Goal: Task Accomplishment & Management: Manage account settings

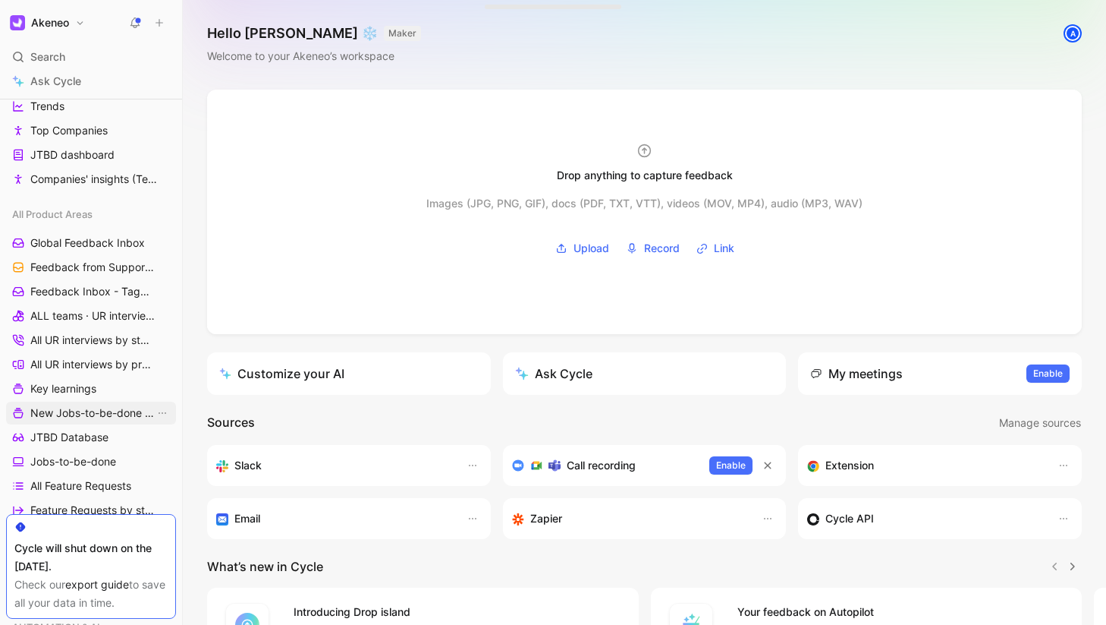
scroll to position [244, 0]
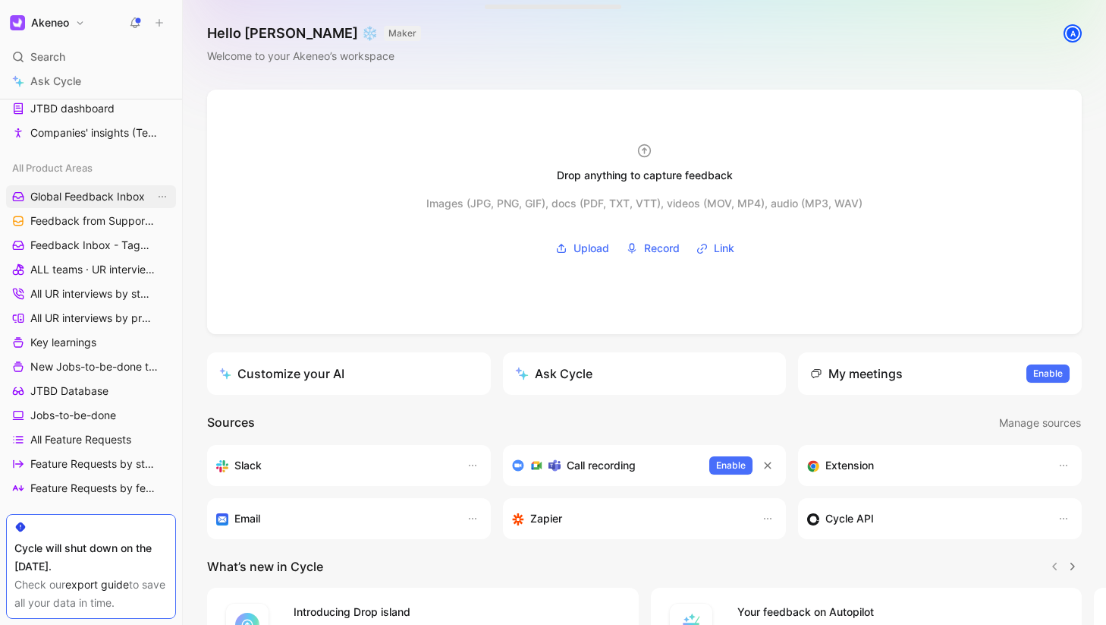
click at [91, 198] on span "Global Feedback Inbox" at bounding box center [87, 196] width 115 height 15
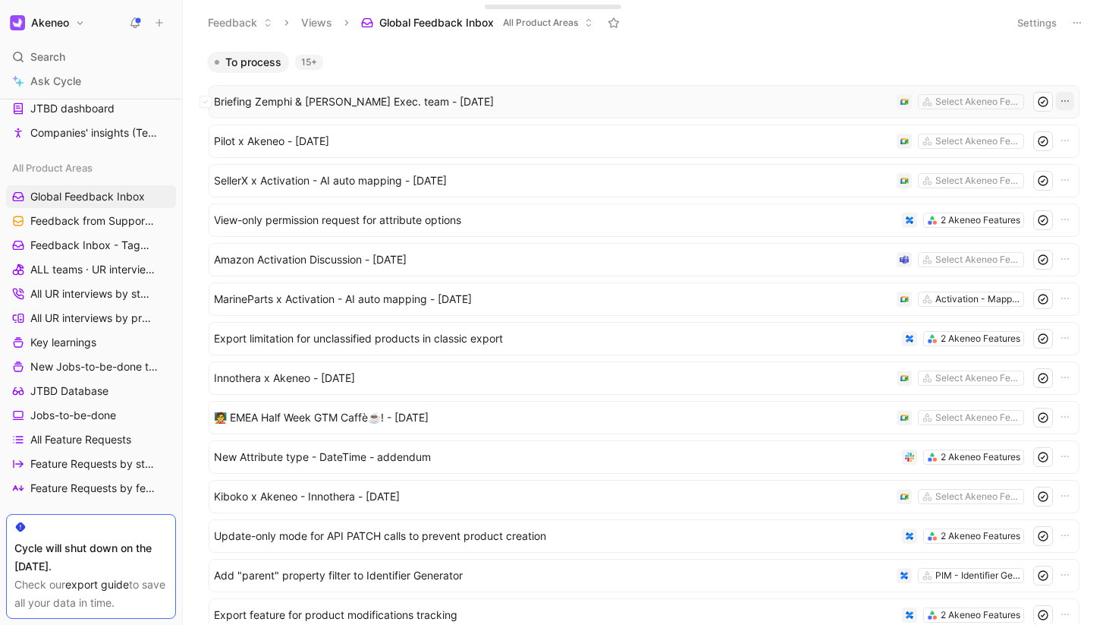
click at [1059, 105] on icon "button" at bounding box center [1065, 101] width 12 height 12
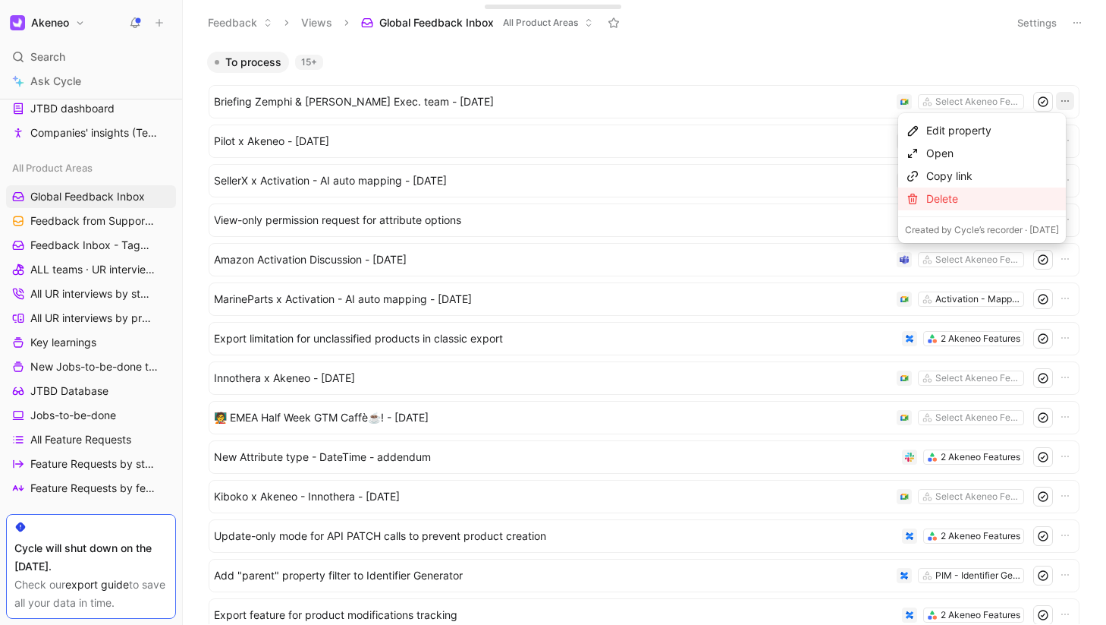
click at [939, 199] on div "Delete" at bounding box center [993, 199] width 133 height 18
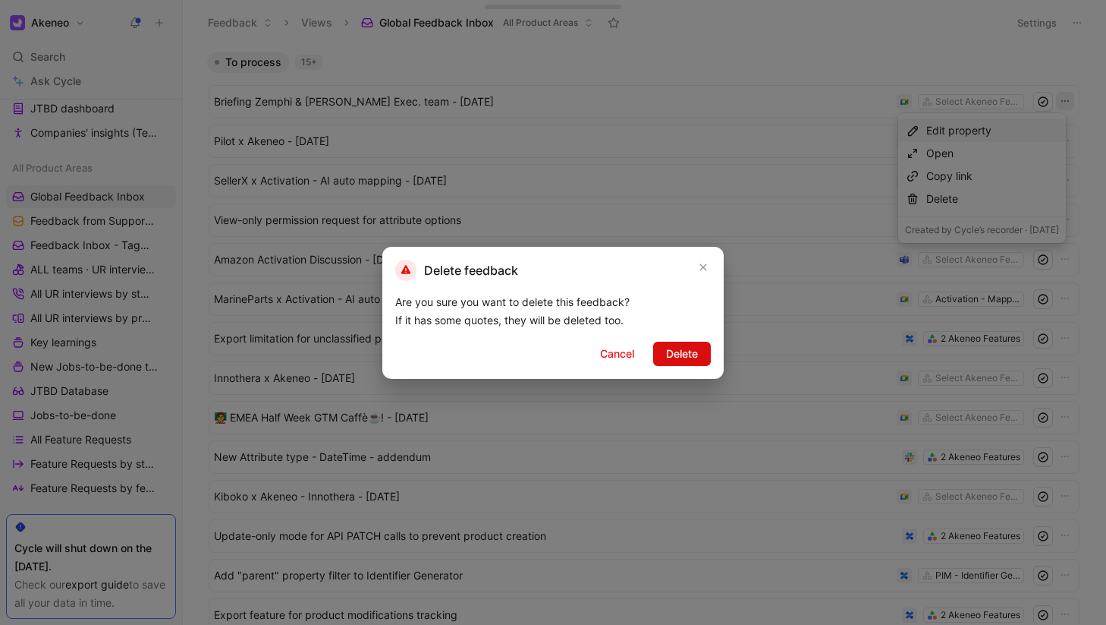
click at [679, 358] on span "Delete" at bounding box center [682, 354] width 32 height 18
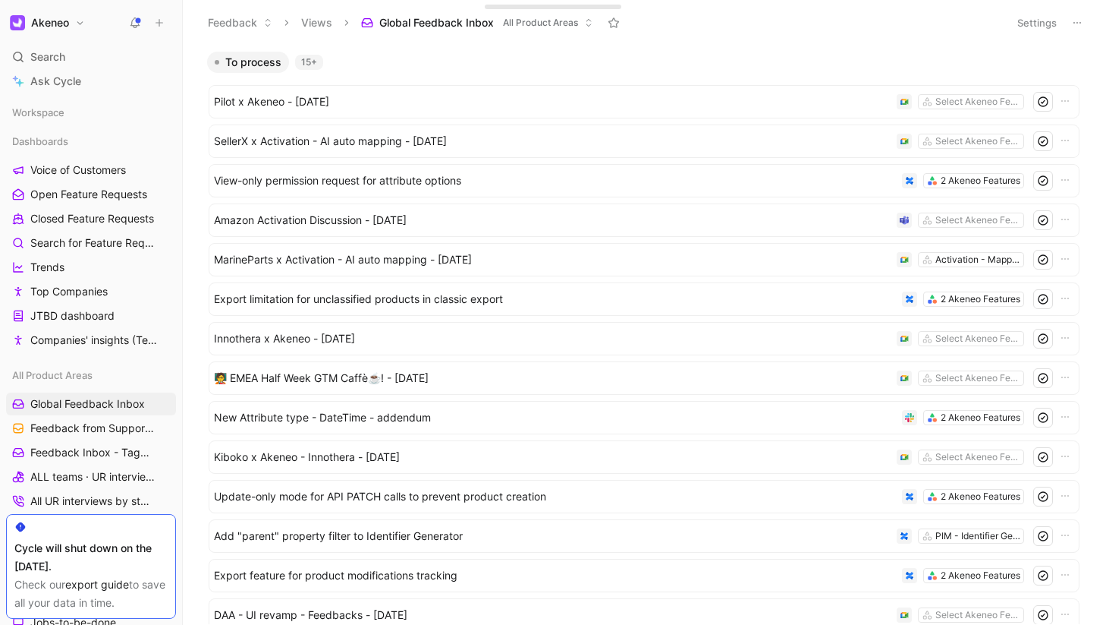
click at [77, 24] on button "Akeneo" at bounding box center [47, 22] width 83 height 21
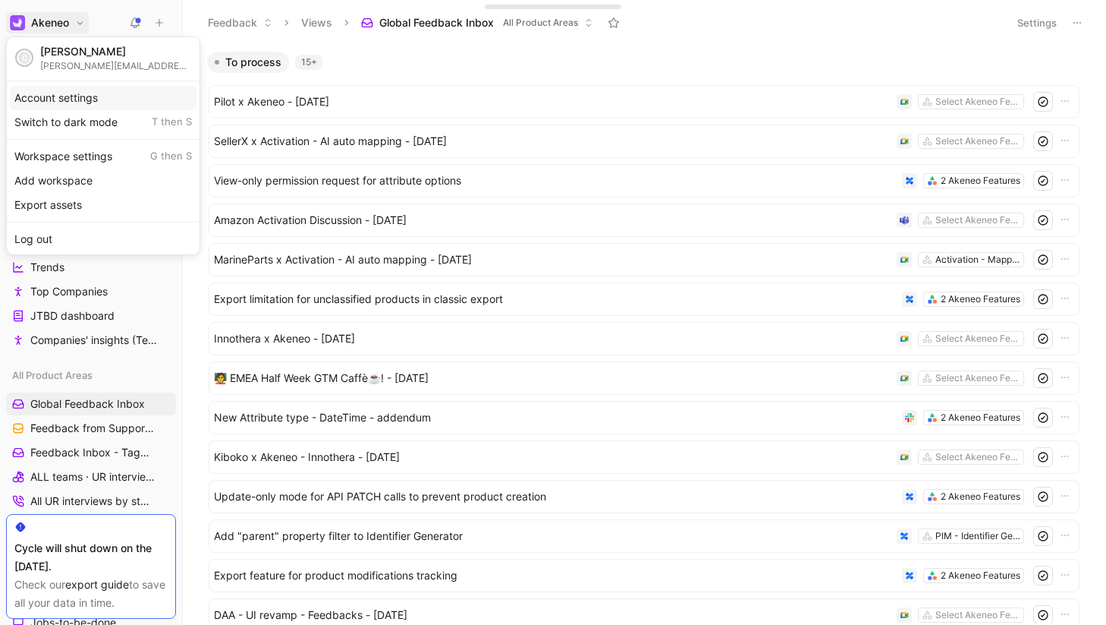
click at [75, 90] on div "Account settings" at bounding box center [103, 98] width 187 height 24
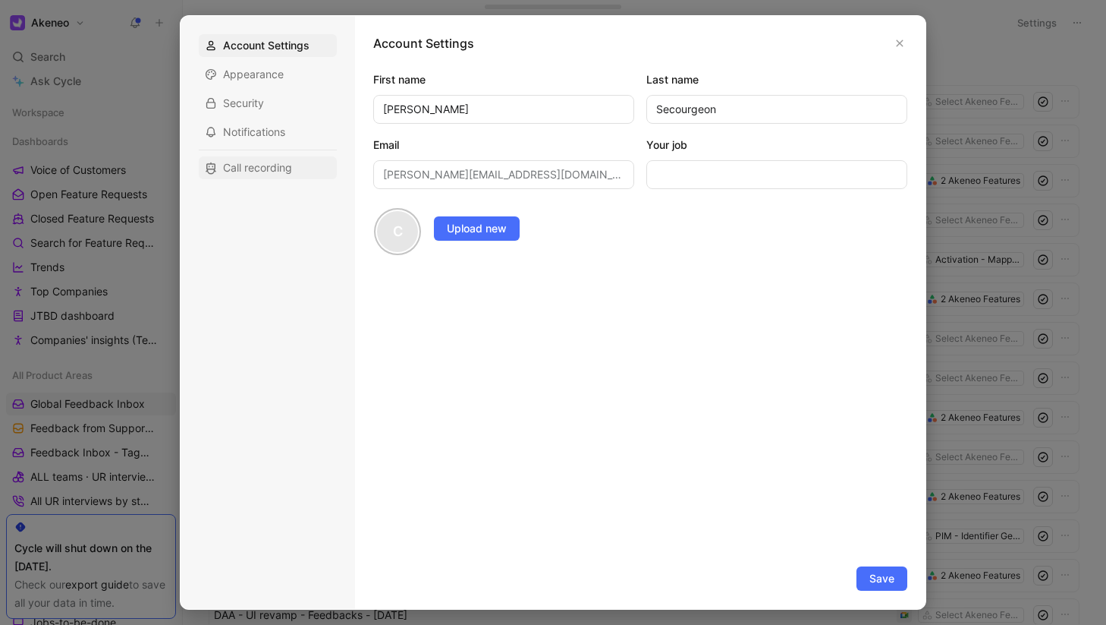
click at [264, 165] on span "Call recording" at bounding box center [257, 167] width 69 height 15
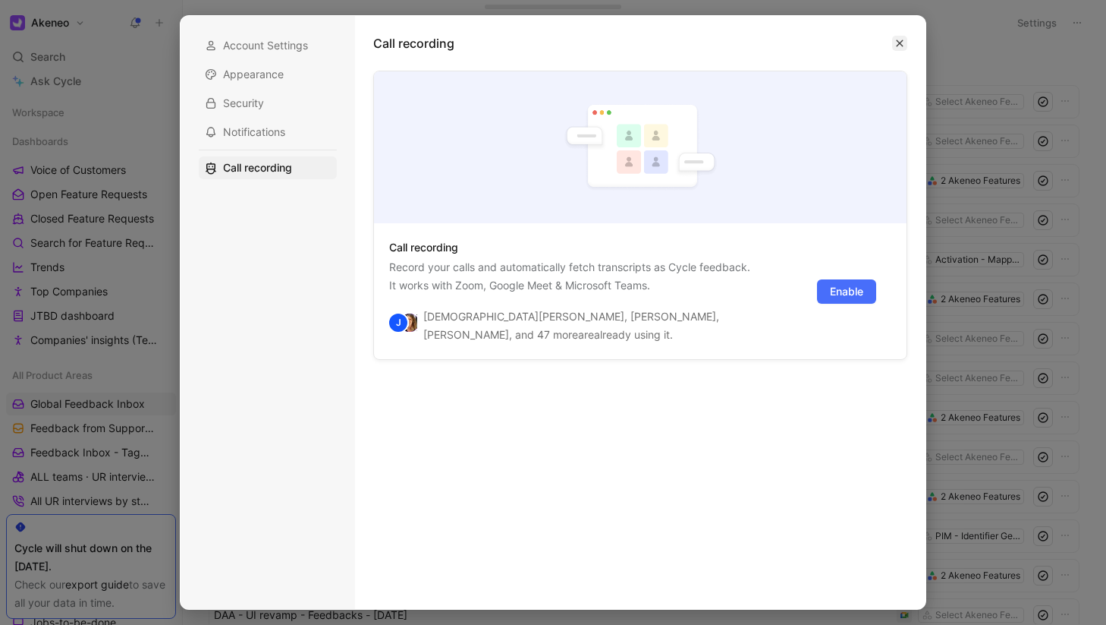
click at [903, 44] on icon "button" at bounding box center [899, 43] width 9 height 9
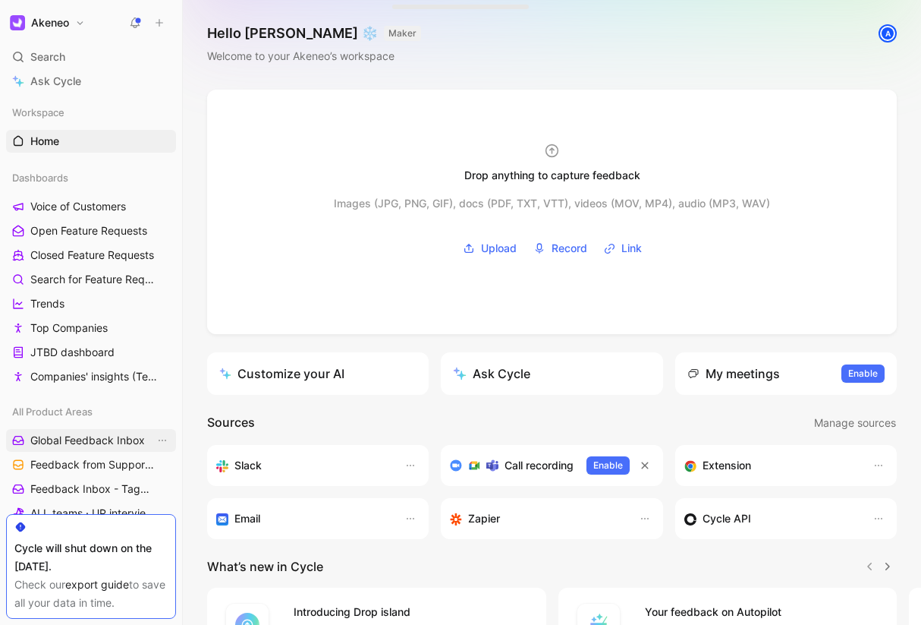
click at [87, 443] on span "Global Feedback Inbox" at bounding box center [87, 440] width 115 height 15
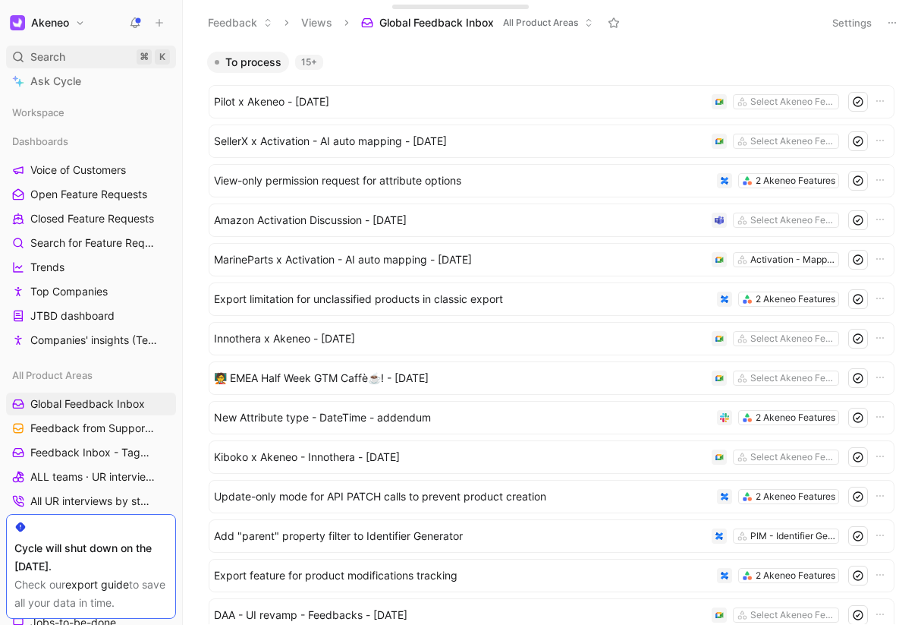
click at [33, 66] on div "Search ⌘ K" at bounding box center [91, 57] width 170 height 23
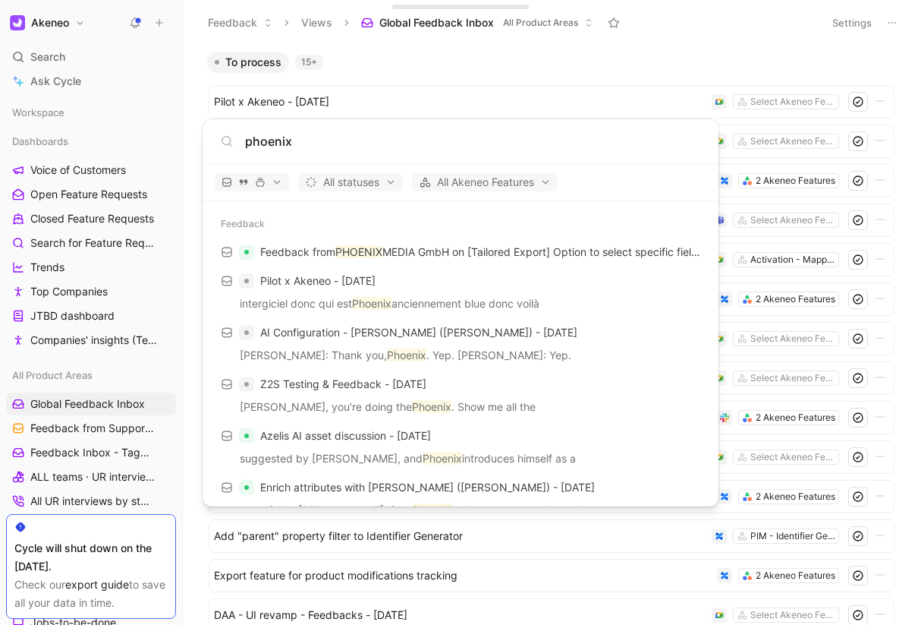
type input "phoenix"
click at [519, 84] on body "Akeneo Search ⌘ K Ask Cycle Workspace Dashboards Voice of Customers Open Featur…" at bounding box center [460, 312] width 921 height 625
